Goal: Information Seeking & Learning: Compare options

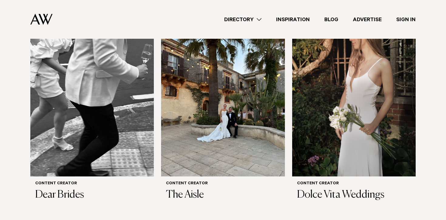
scroll to position [268, 0]
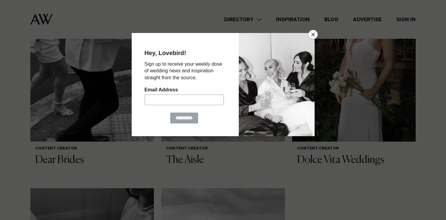
click at [113, 138] on div at bounding box center [223, 110] width 446 height 220
click at [317, 37] on div at bounding box center [223, 110] width 446 height 220
click at [316, 37] on div at bounding box center [223, 110] width 446 height 220
click at [312, 34] on button "Close" at bounding box center [312, 34] width 9 height 9
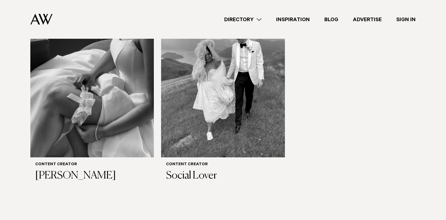
scroll to position [476, 0]
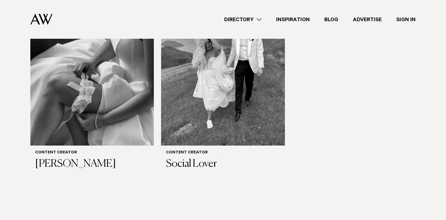
click at [275, 90] on img at bounding box center [222, 62] width 123 height 165
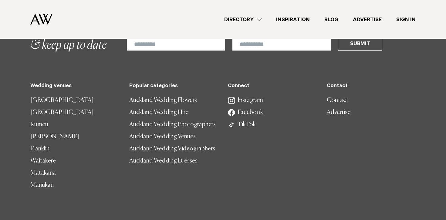
scroll to position [710, 0]
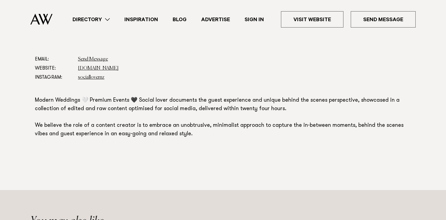
scroll to position [310, 0]
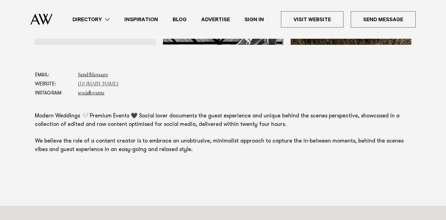
click at [113, 84] on link "[DOMAIN_NAME]" at bounding box center [98, 84] width 41 height 5
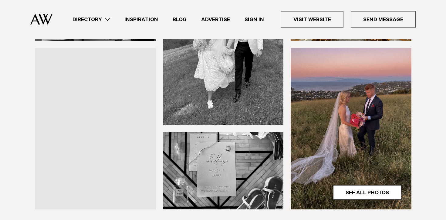
scroll to position [141, 0]
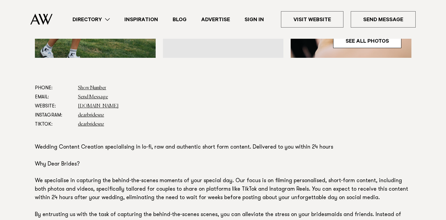
scroll to position [299, 0]
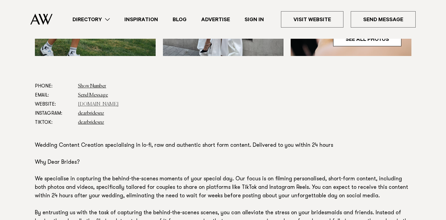
click at [106, 105] on link "www.sevencontentstudio.com" at bounding box center [98, 104] width 41 height 5
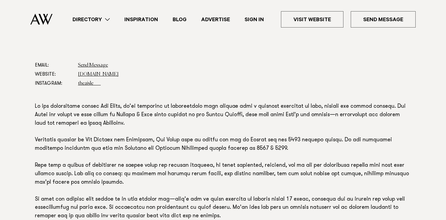
scroll to position [313, 0]
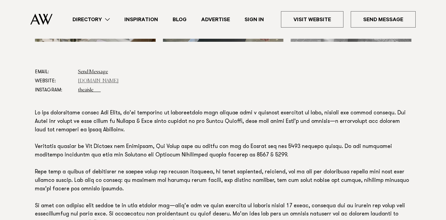
click at [109, 82] on link "www.theaisle.co.nz" at bounding box center [98, 81] width 41 height 5
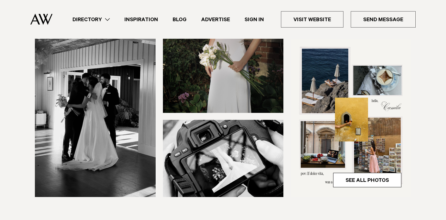
scroll to position [10, 0]
